Goal: Task Accomplishment & Management: Use online tool/utility

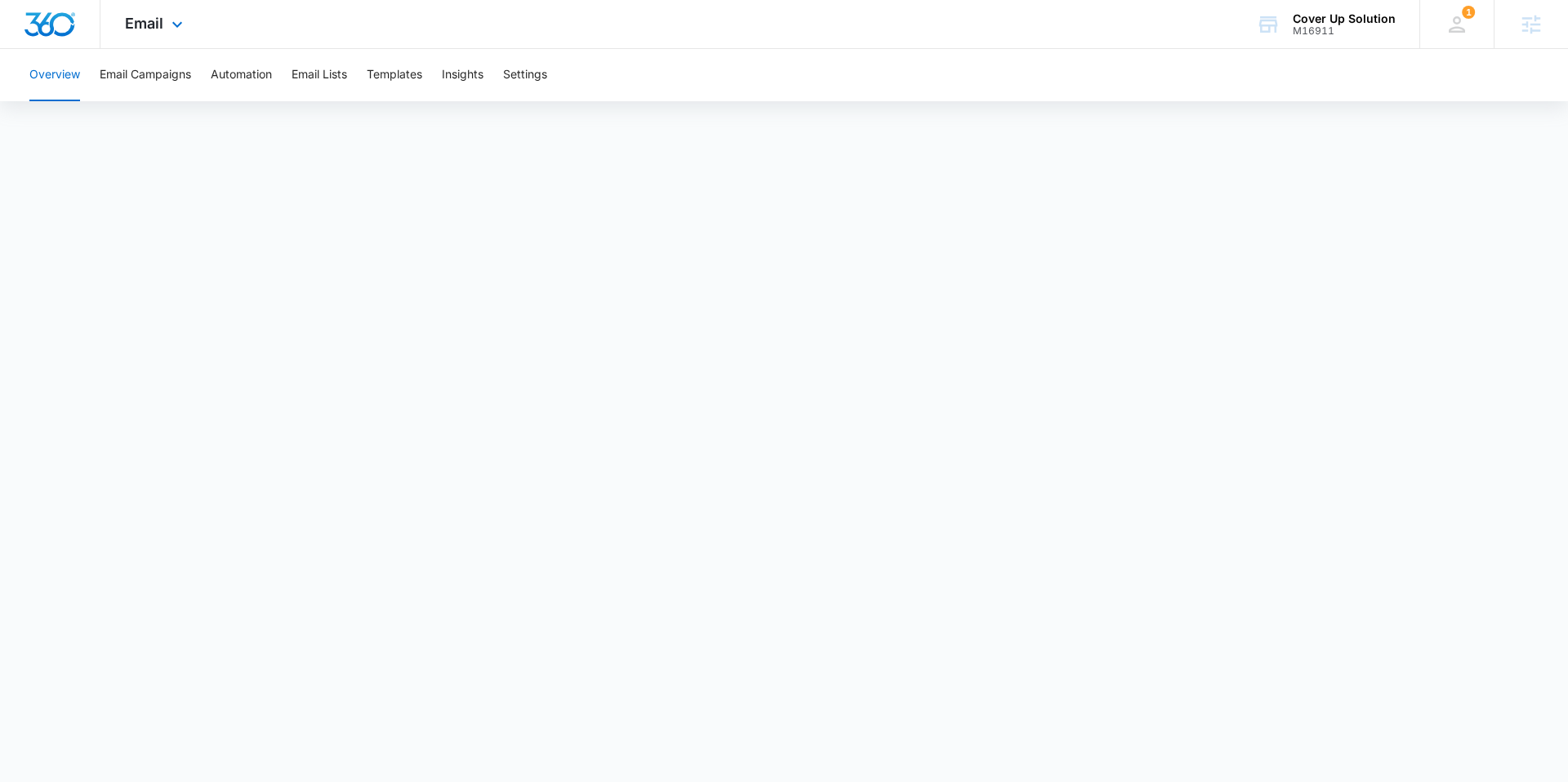
click at [70, 28] on img "Dashboard" at bounding box center [50, 24] width 53 height 24
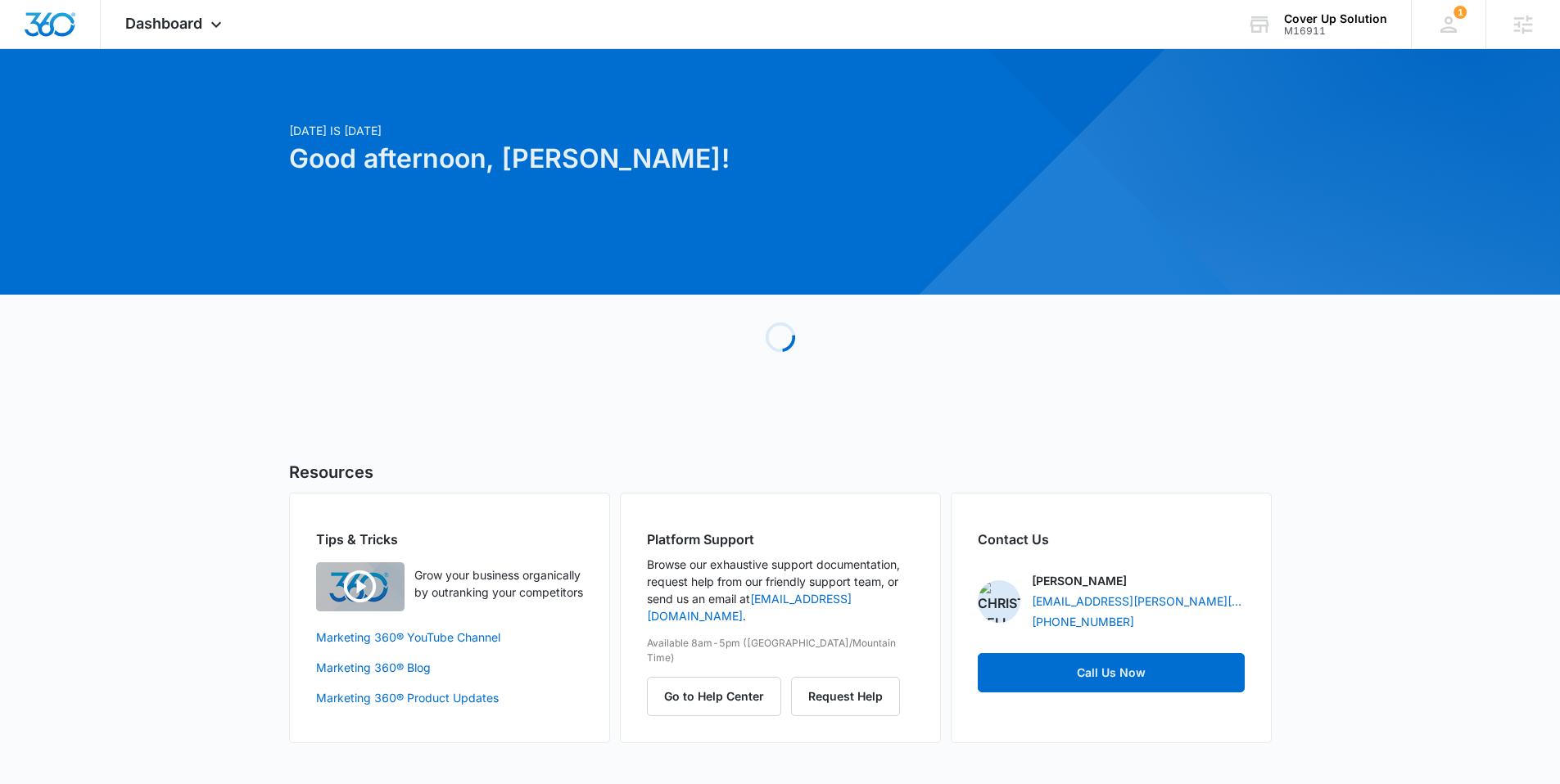
click at [759, 130] on p "[DATE] is [DATE]" at bounding box center [613, 130] width 649 height 17
